Goal: Transaction & Acquisition: Book appointment/travel/reservation

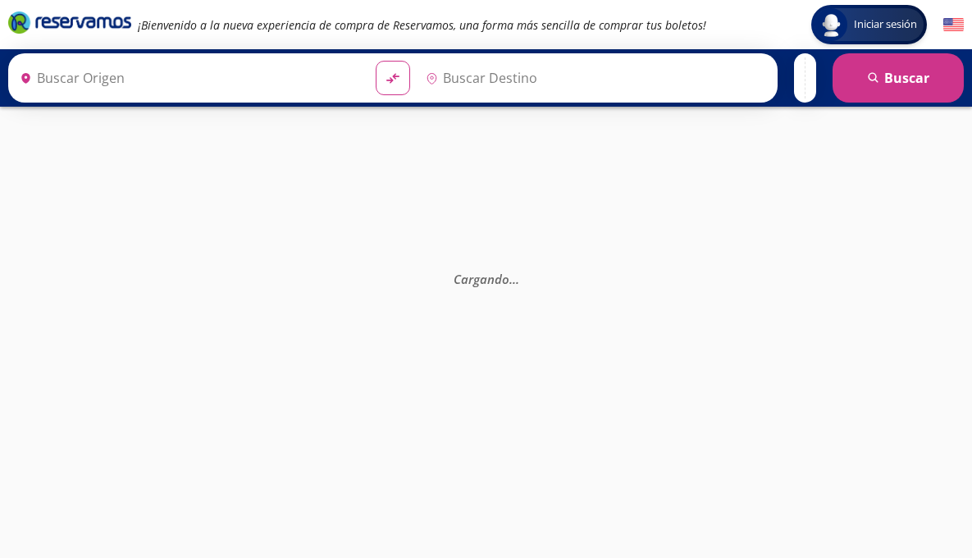
type input "Terminal [GEOGRAPHIC_DATA] [PERSON_NAME] Platinum Viajes, [GEOGRAPHIC_DATA][PER…"
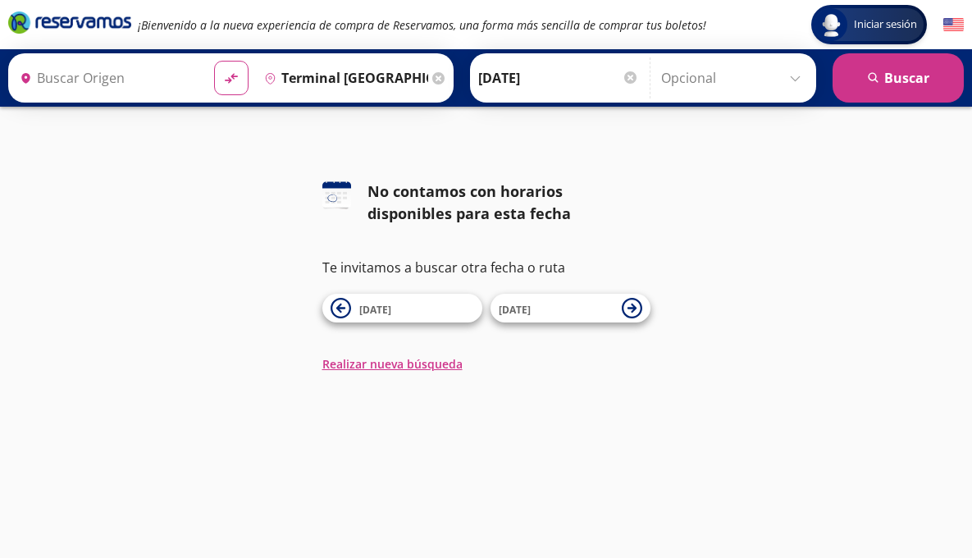
type input "[GEOGRAPHIC_DATA][PERSON_NAME], [GEOGRAPHIC_DATA][PERSON_NAME]"
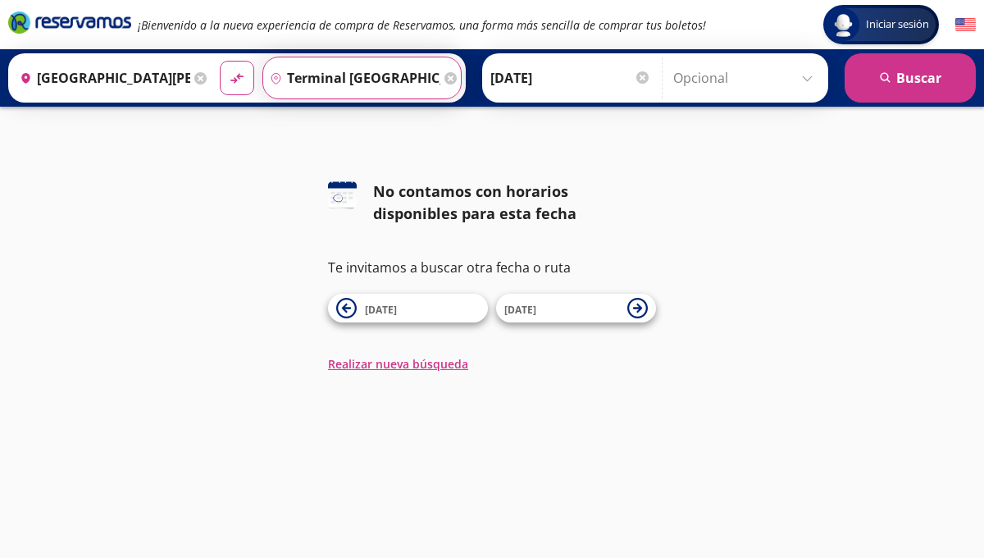
click at [369, 76] on input "Terminal [GEOGRAPHIC_DATA] [PERSON_NAME] Platinum Viajes, [GEOGRAPHIC_DATA][PER…" at bounding box center [351, 77] width 177 height 41
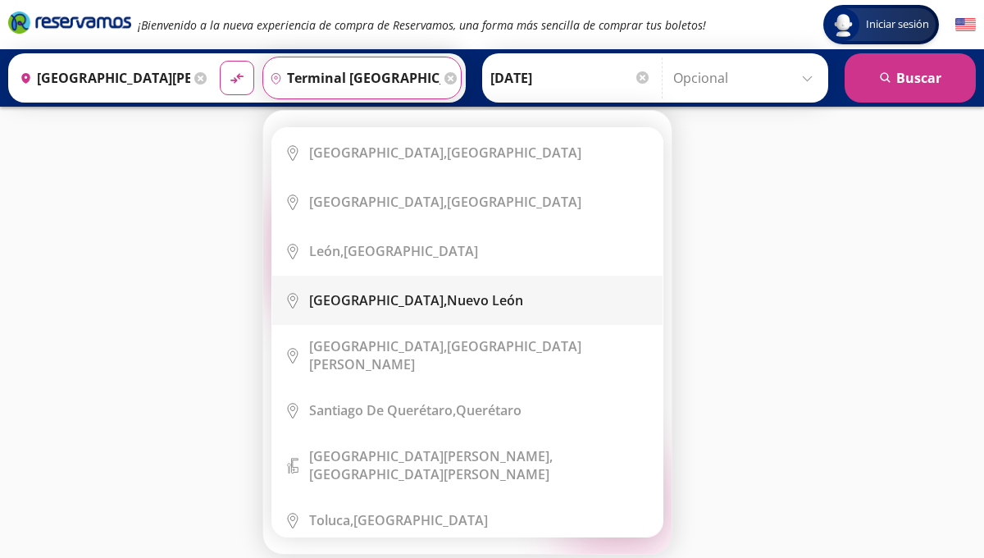
click at [344, 299] on b "[GEOGRAPHIC_DATA]," at bounding box center [378, 300] width 138 height 18
type input "[GEOGRAPHIC_DATA], [GEOGRAPHIC_DATA][PERSON_NAME]"
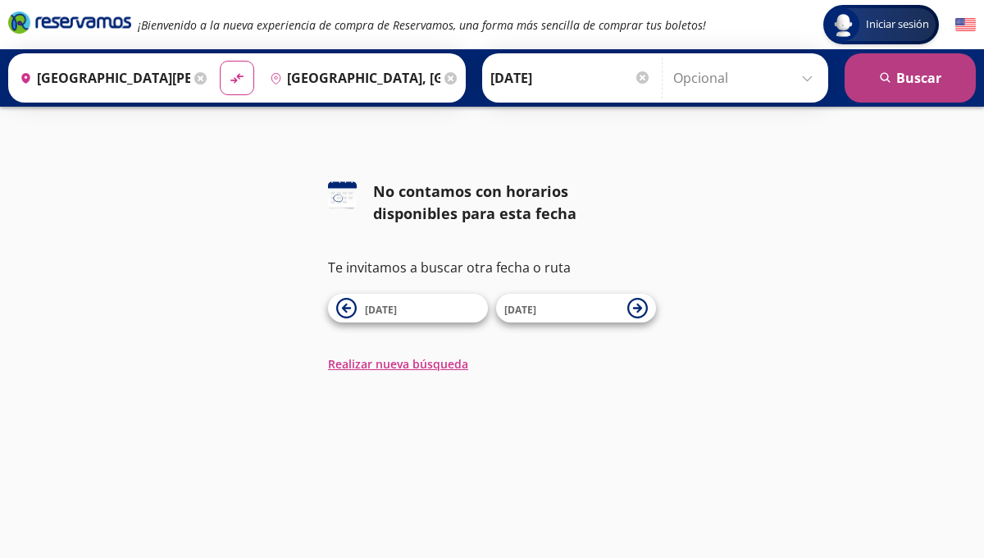
click at [891, 86] on button "search [GEOGRAPHIC_DATA]" at bounding box center [909, 77] width 131 height 49
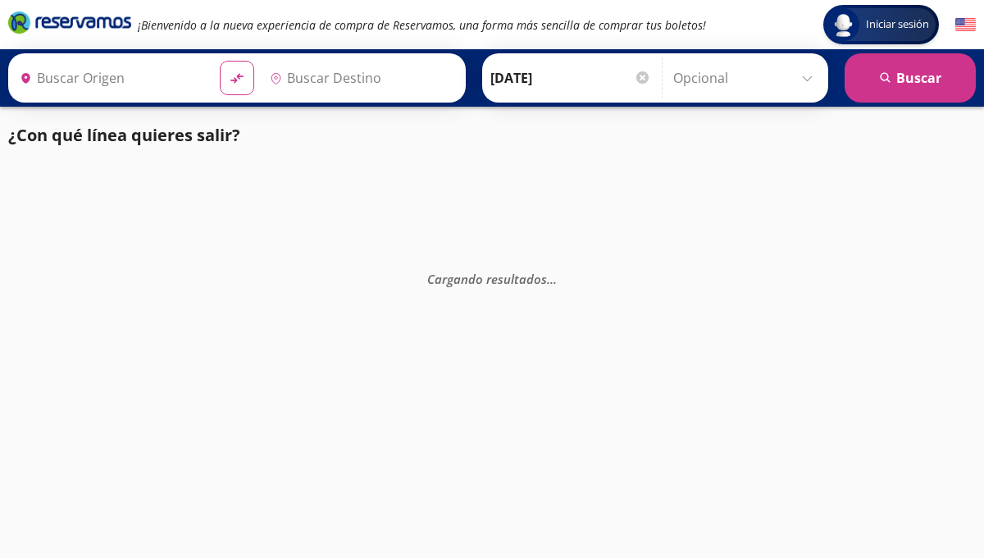
type input "[GEOGRAPHIC_DATA], [GEOGRAPHIC_DATA][PERSON_NAME]"
type input "[GEOGRAPHIC_DATA][PERSON_NAME], [GEOGRAPHIC_DATA][PERSON_NAME]"
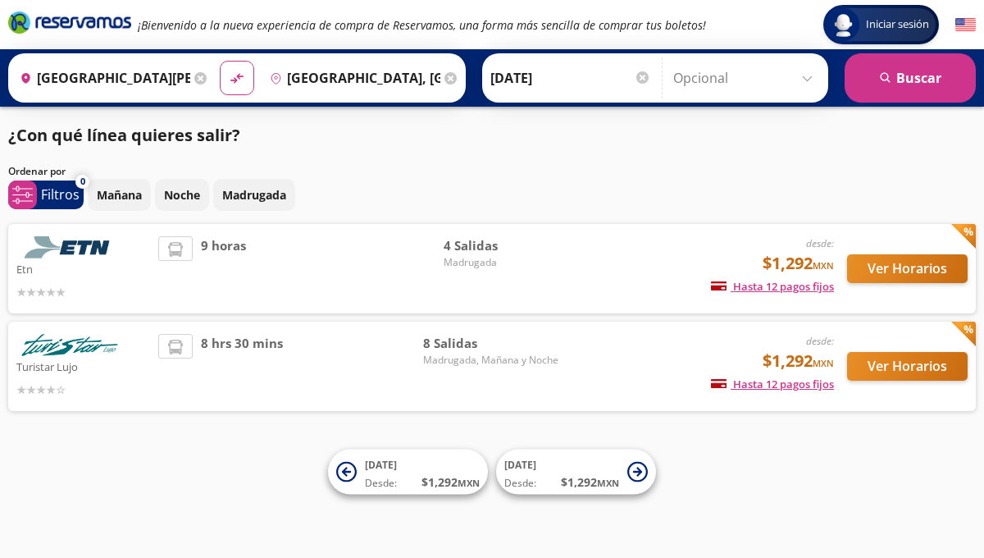
click at [893, 283] on div "Ver Horarios" at bounding box center [901, 268] width 134 height 65
click at [890, 275] on button "Ver Horarios" at bounding box center [907, 268] width 121 height 29
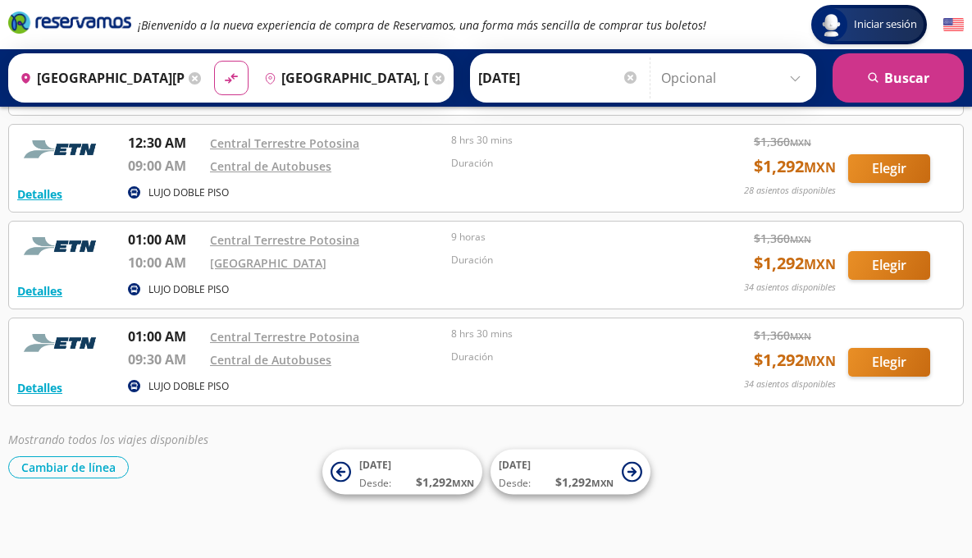
scroll to position [171, 0]
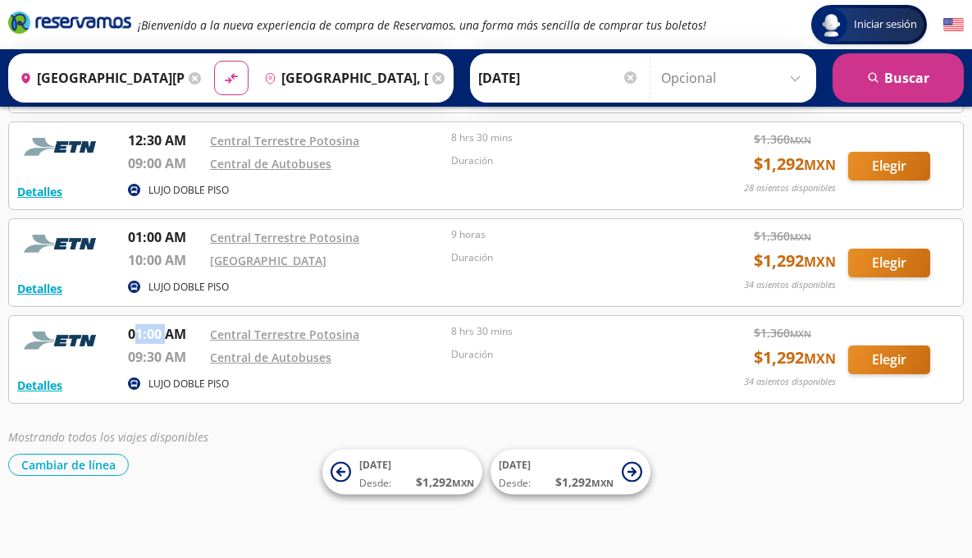
drag, startPoint x: 138, startPoint y: 337, endPoint x: 167, endPoint y: 338, distance: 29.5
click at [167, 338] on p "01:00 AM" at bounding box center [165, 334] width 74 height 20
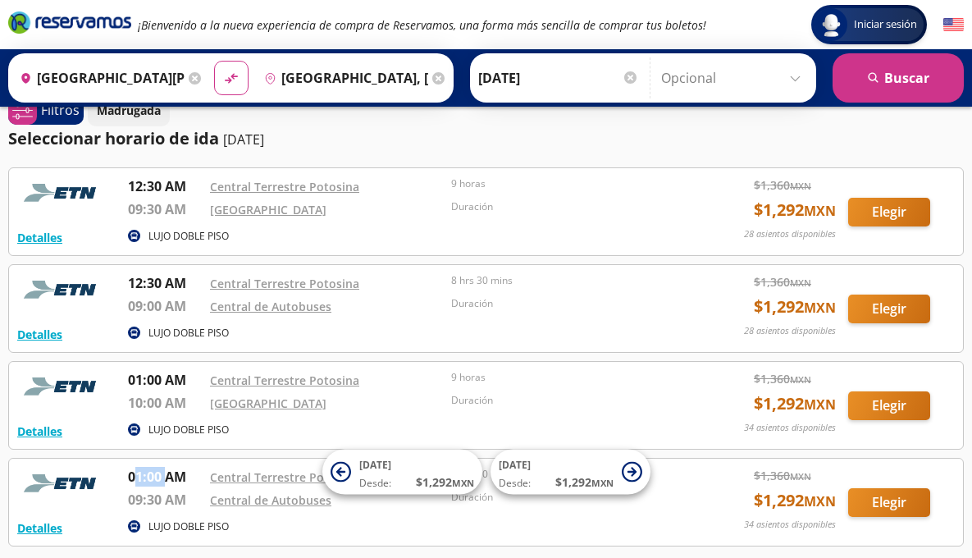
scroll to position [0, 0]
